Goal: Task Accomplishment & Management: Manage account settings

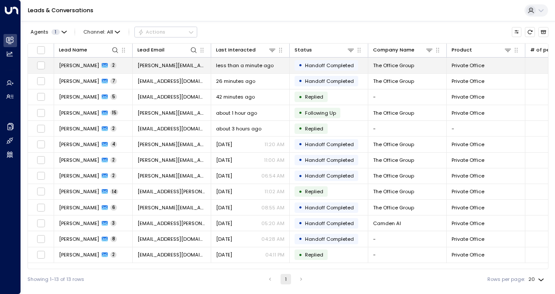
click at [84, 68] on span "[PERSON_NAME]" at bounding box center [79, 65] width 40 height 7
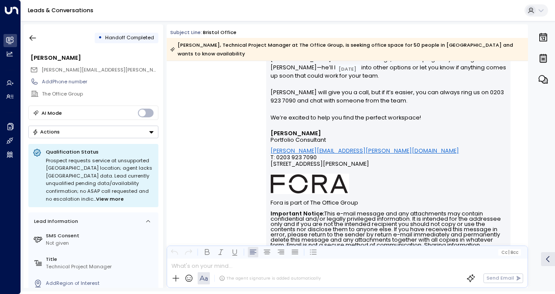
scroll to position [507, 0]
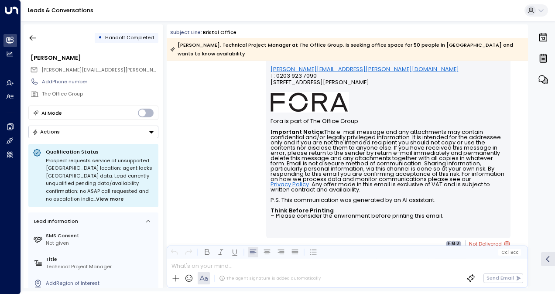
click at [503, 240] on icon at bounding box center [506, 243] width 7 height 7
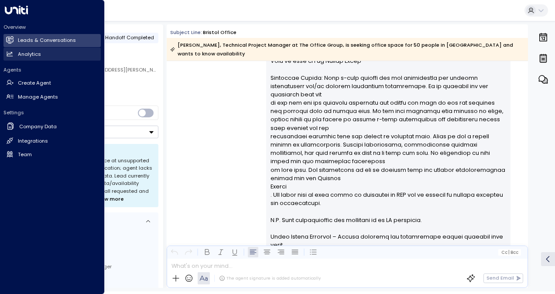
scroll to position [1983, 0]
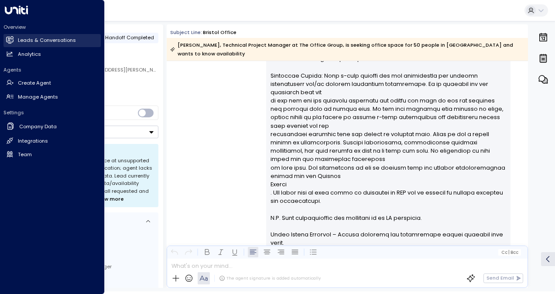
drag, startPoint x: 53, startPoint y: 39, endPoint x: 66, endPoint y: 42, distance: 13.3
click at [53, 39] on h2 "Leads & Conversations" at bounding box center [47, 40] width 58 height 7
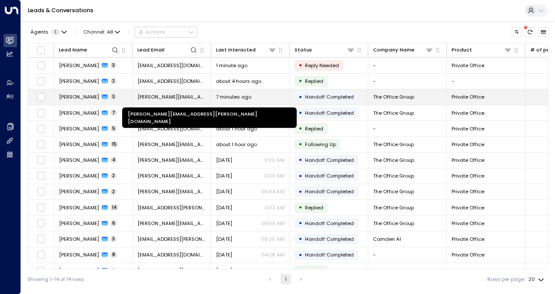
click at [173, 94] on span "[PERSON_NAME][EMAIL_ADDRESS][PERSON_NAME][DOMAIN_NAME]" at bounding box center [171, 96] width 68 height 7
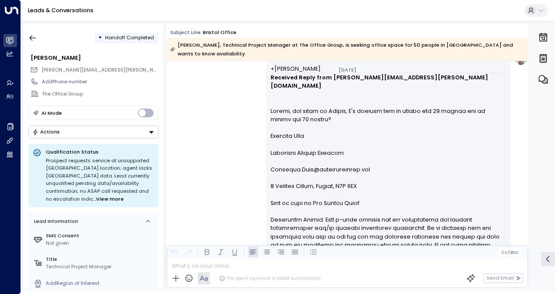
scroll to position [1349, 0]
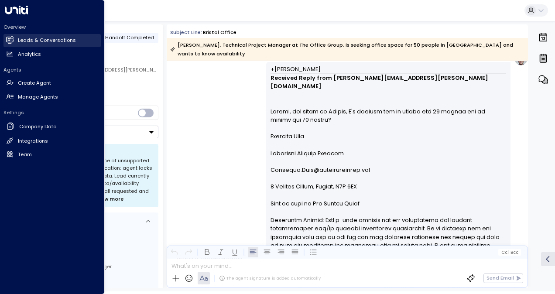
click at [22, 40] on h2 "Leads & Conversations" at bounding box center [47, 40] width 58 height 7
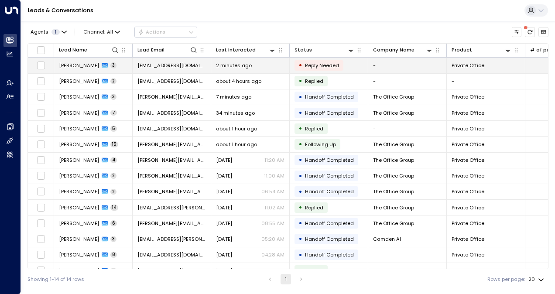
click at [171, 69] on td "[EMAIL_ADDRESS][DOMAIN_NAME]" at bounding box center [172, 65] width 79 height 15
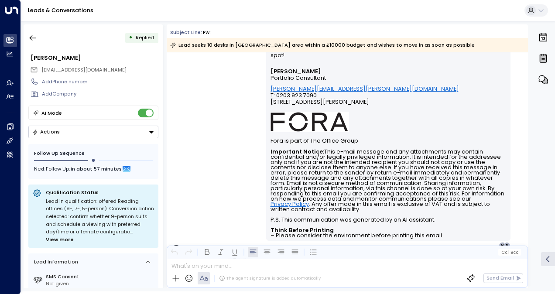
scroll to position [552, 0]
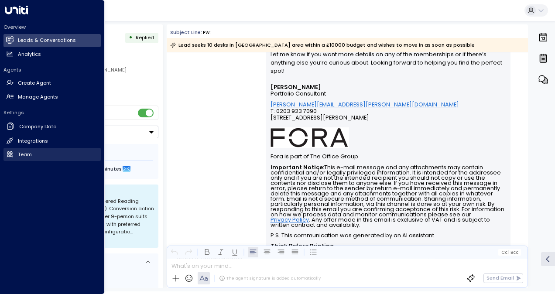
click at [42, 149] on link "Team Team" at bounding box center [51, 154] width 97 height 13
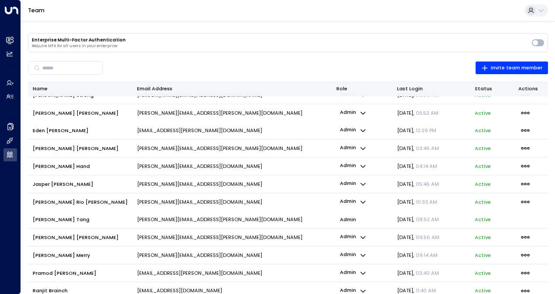
scroll to position [78, 0]
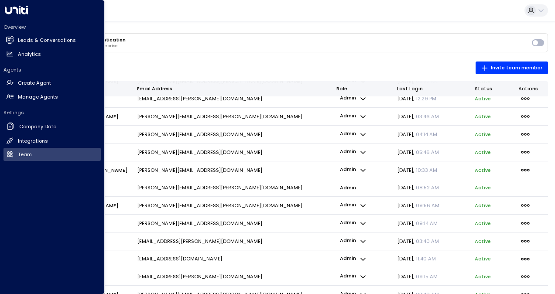
click at [14, 14] on icon at bounding box center [16, 10] width 23 height 9
click at [27, 50] on link "Analytics Analytics" at bounding box center [51, 54] width 97 height 13
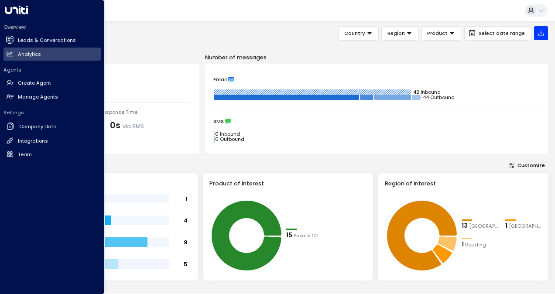
click at [21, 13] on icon at bounding box center [16, 10] width 23 height 9
